Goal: Contribute content

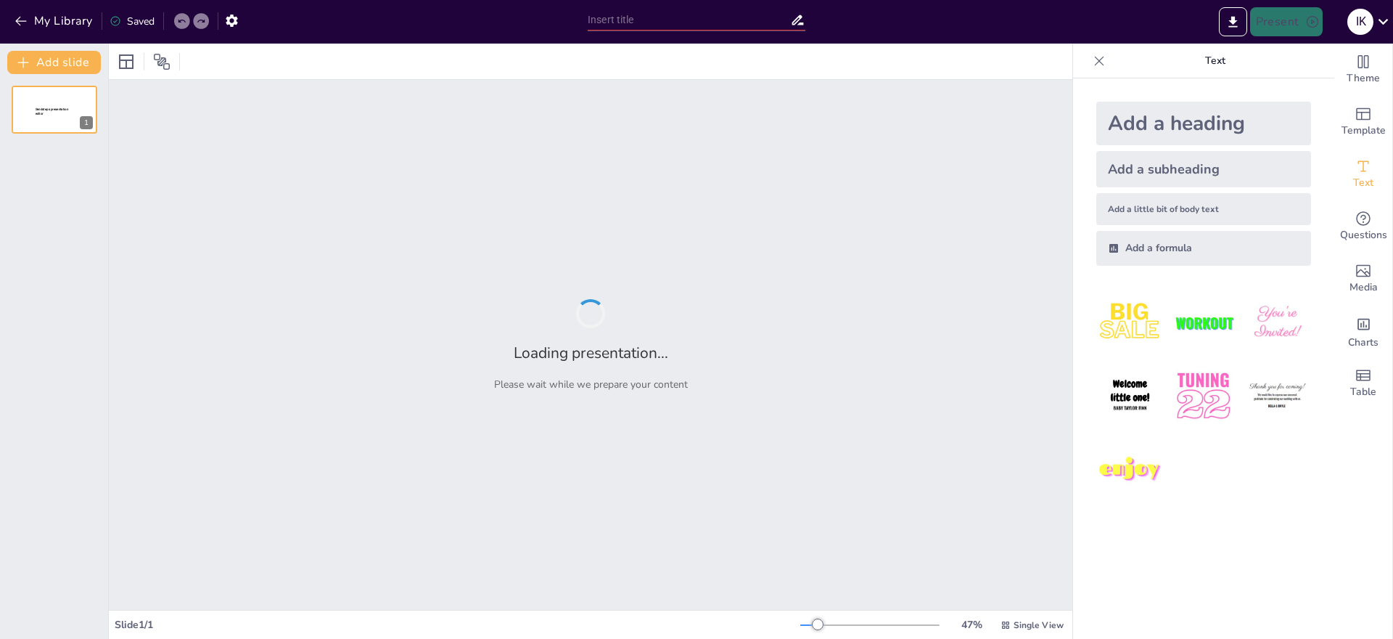
type input "New Sendsteps"
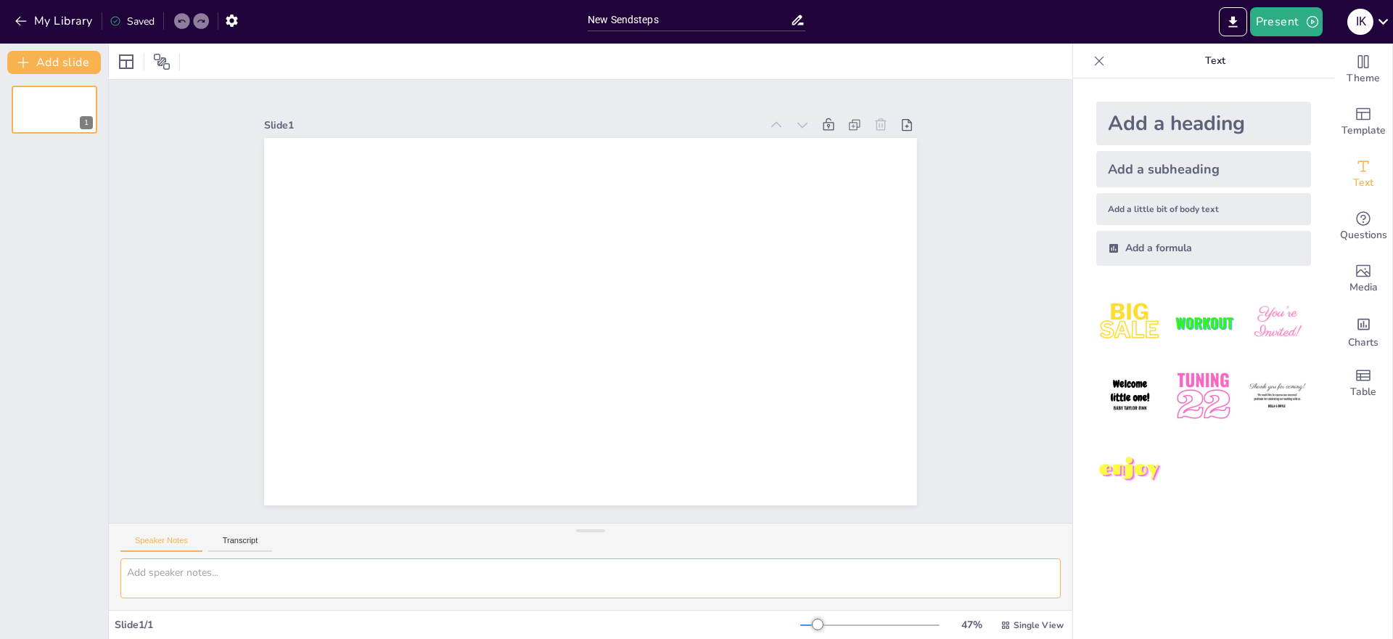
click at [143, 578] on textarea at bounding box center [590, 578] width 940 height 40
paste textarea "національні страви [GEOGRAPHIC_DATA],"
type textarea "національні страви [GEOGRAPHIC_DATA],"
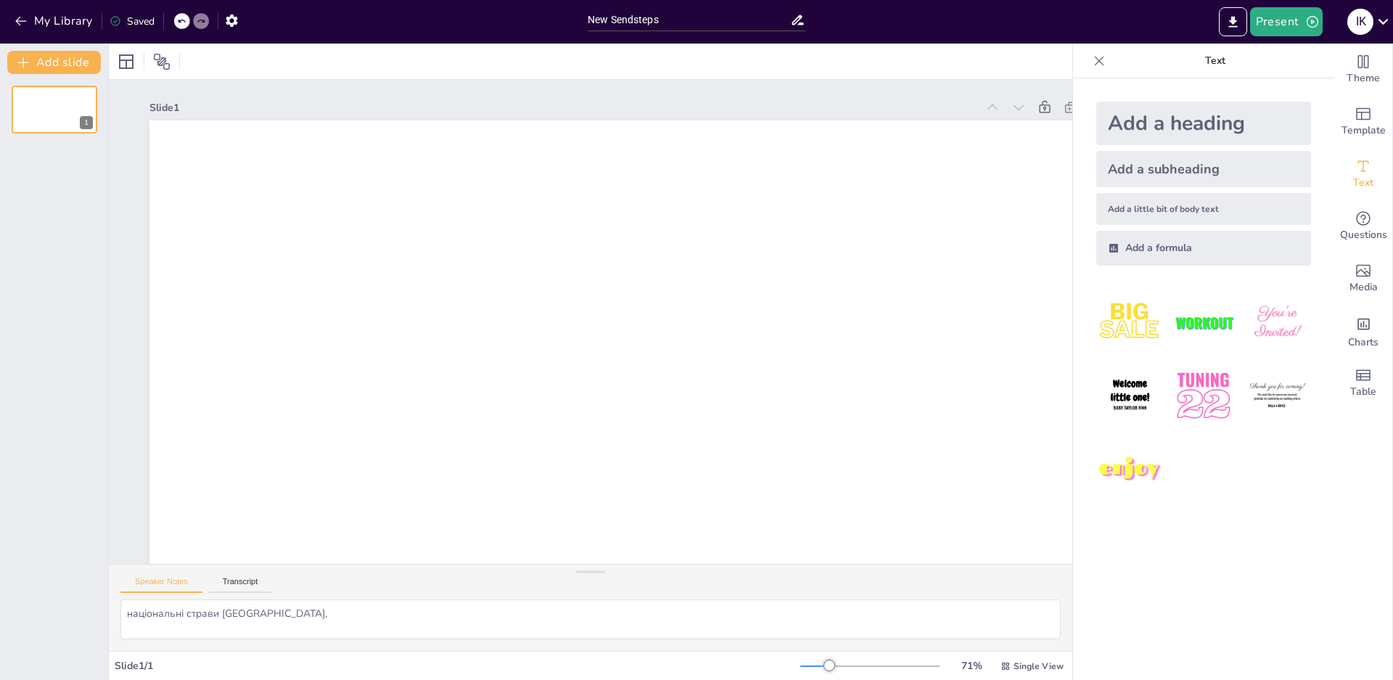
click at [1092, 65] on icon at bounding box center [1099, 61] width 15 height 15
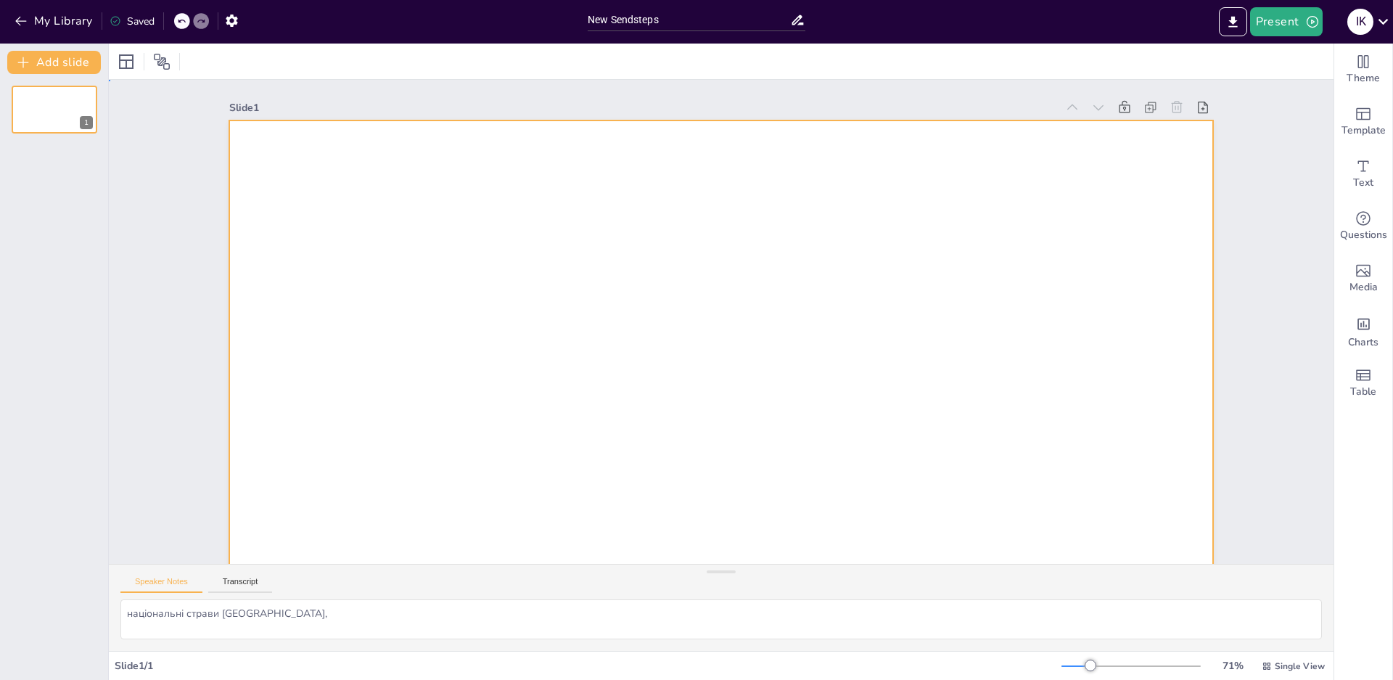
click at [262, 138] on div at bounding box center [713, 246] width 1037 height 653
click at [956, 219] on icon at bounding box center [964, 210] width 17 height 17
